Goal: Navigation & Orientation: Find specific page/section

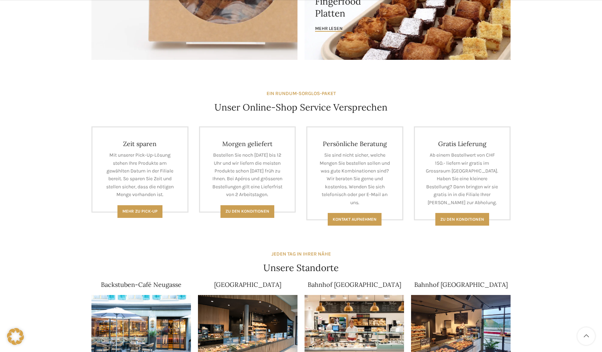
scroll to position [422, 0]
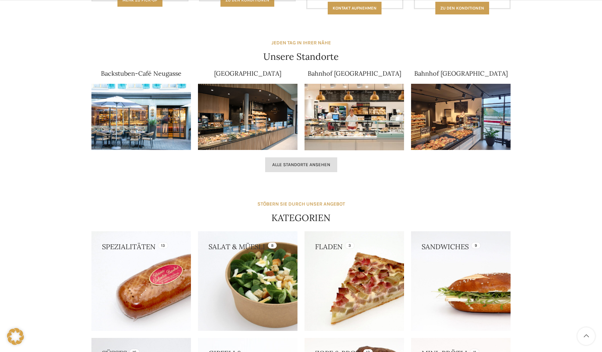
click at [324, 157] on div "Alle Standorte ansehen" at bounding box center [301, 165] width 426 height 22
click at [317, 165] on span "Alle Standorte ansehen" at bounding box center [301, 165] width 58 height 6
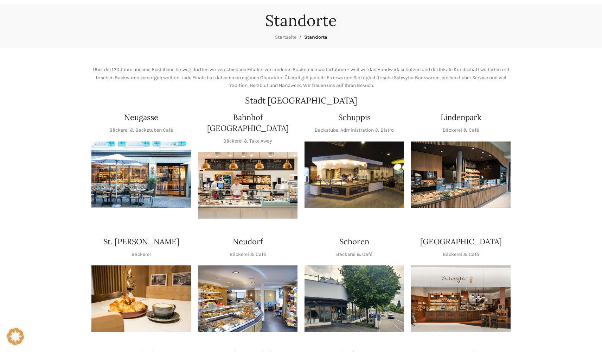
scroll to position [141, 0]
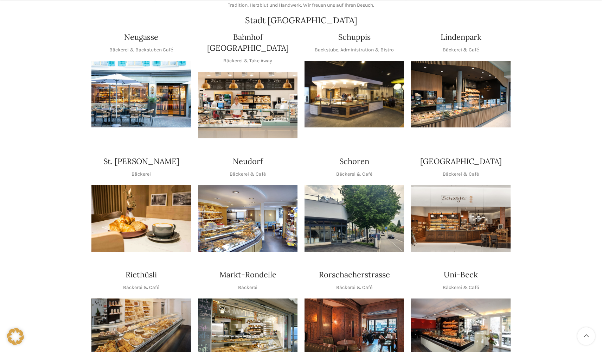
click at [394, 88] on img "1 / 1" at bounding box center [355, 94] width 100 height 66
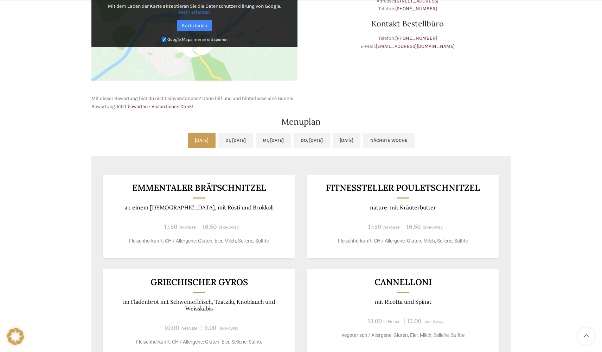
scroll to position [317, 0]
